Goal: Information Seeking & Learning: Find specific page/section

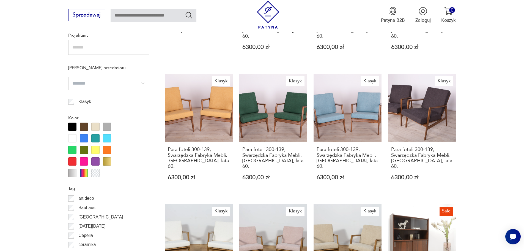
scroll to position [124, 0]
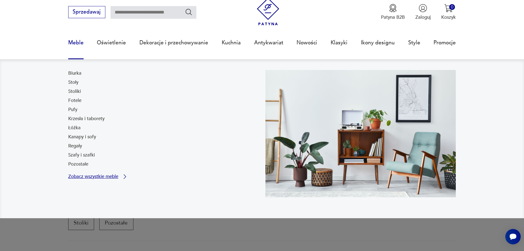
click at [89, 175] on p "Zobacz wszystkie meble" at bounding box center [93, 176] width 50 height 4
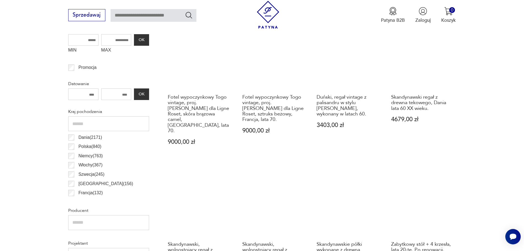
scroll to position [266, 0]
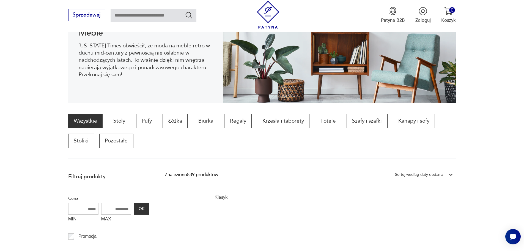
scroll to position [110, 0]
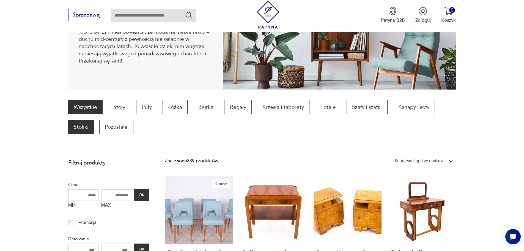
click at [80, 129] on p "Stoliki" at bounding box center [81, 127] width 26 height 14
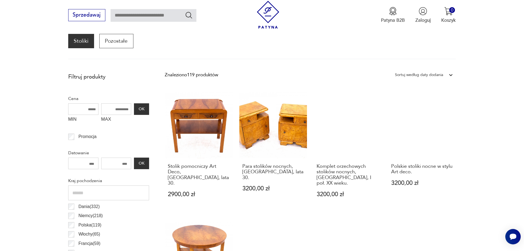
scroll to position [128, 0]
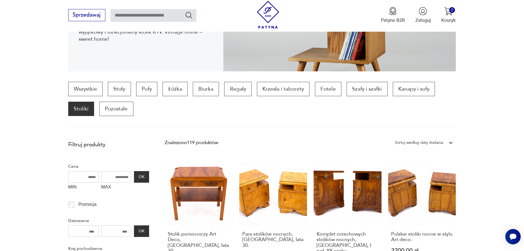
scroll to position [110, 0]
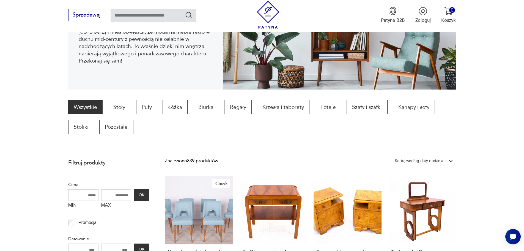
click at [151, 18] on input "text" at bounding box center [154, 15] width 86 height 13
type input "********"
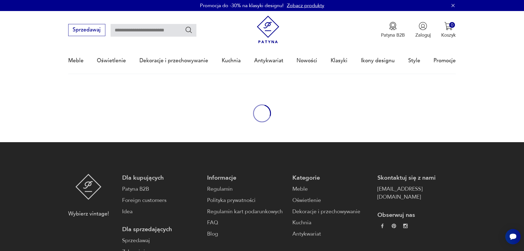
type input "********"
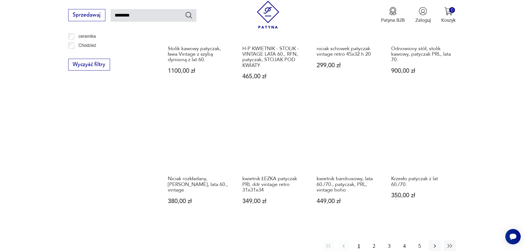
scroll to position [432, 0]
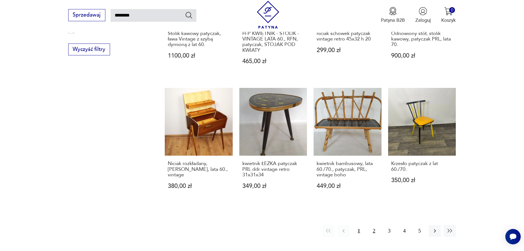
click at [373, 226] on button "2" at bounding box center [374, 231] width 12 height 12
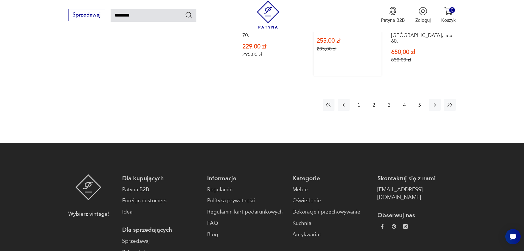
scroll to position [582, 0]
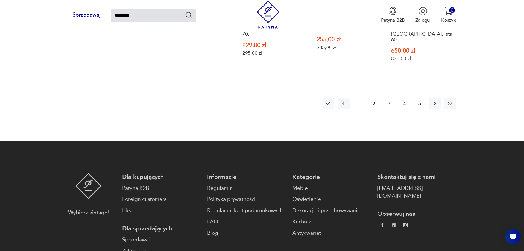
click at [389, 97] on button "3" at bounding box center [389, 103] width 12 height 12
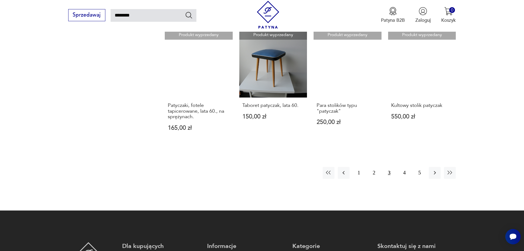
scroll to position [500, 0]
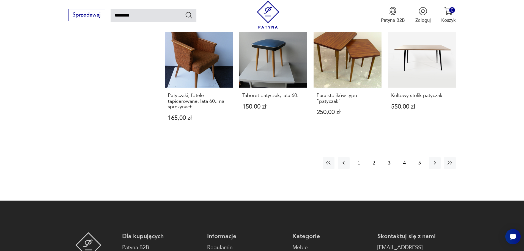
click at [403, 157] on button "4" at bounding box center [405, 163] width 12 height 12
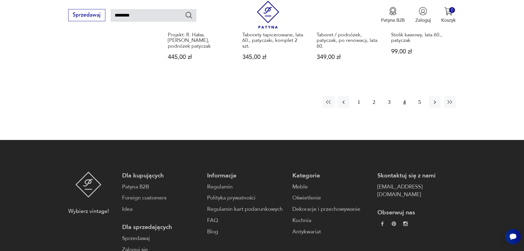
scroll to position [362, 0]
